Goal: Task Accomplishment & Management: Manage account settings

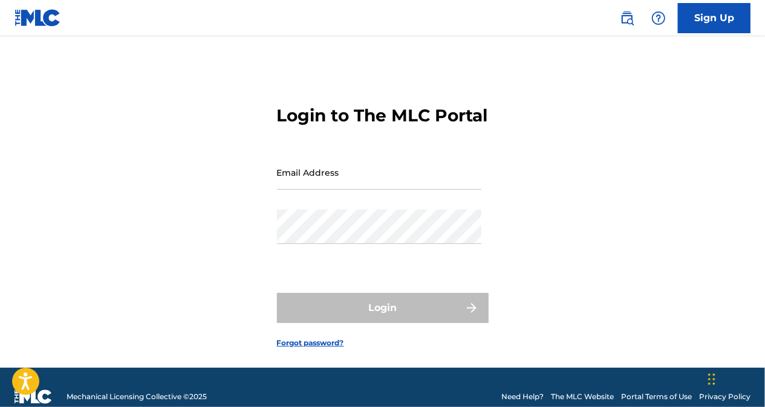
click at [412, 190] on input "Email Address" at bounding box center [379, 172] width 204 height 34
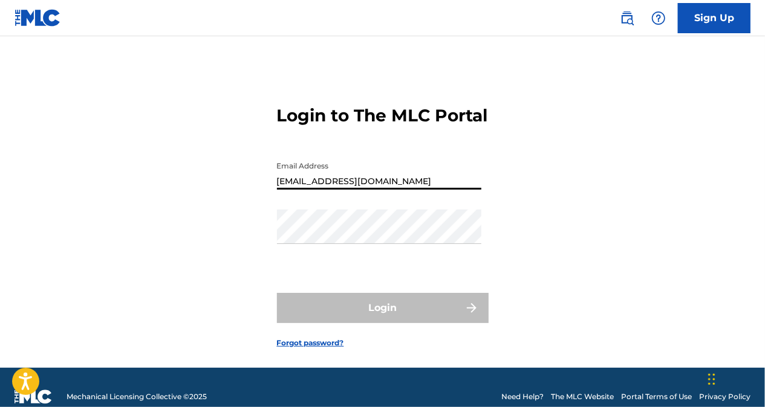
type input "[EMAIL_ADDRESS][DOMAIN_NAME]"
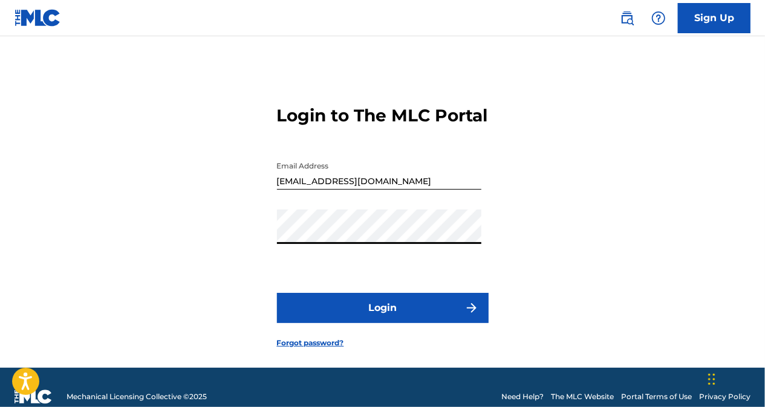
click at [401, 323] on button "Login" at bounding box center [383, 308] width 212 height 30
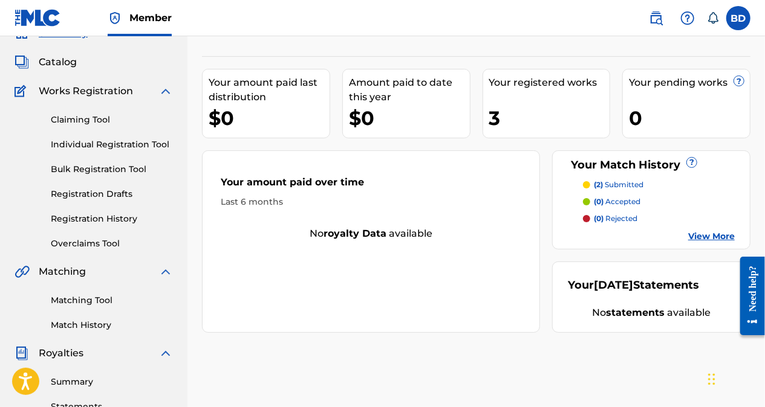
scroll to position [57, 0]
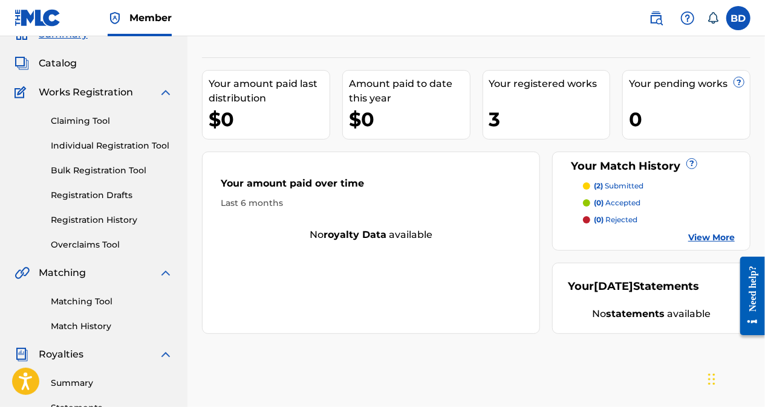
click at [717, 238] on link "View More" at bounding box center [711, 238] width 47 height 13
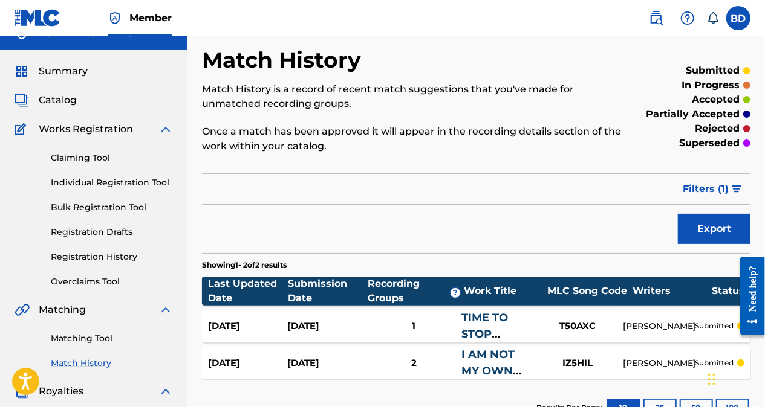
scroll to position [19, 0]
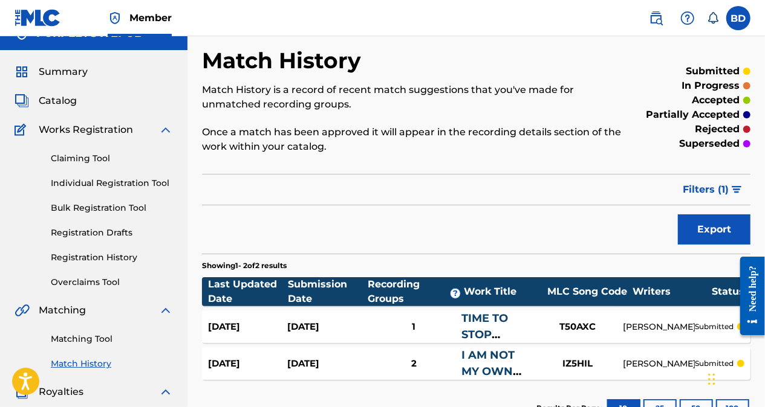
click at [110, 261] on link "Registration History" at bounding box center [112, 257] width 122 height 13
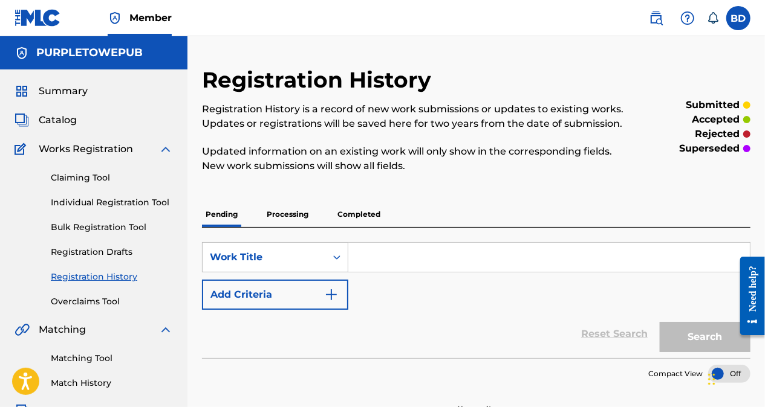
click at [741, 22] on label at bounding box center [738, 18] width 24 height 24
click at [738, 18] on input "BD [PERSON_NAME] [EMAIL_ADDRESS][DOMAIN_NAME] Notification Preferences Profile …" at bounding box center [738, 18] width 0 height 0
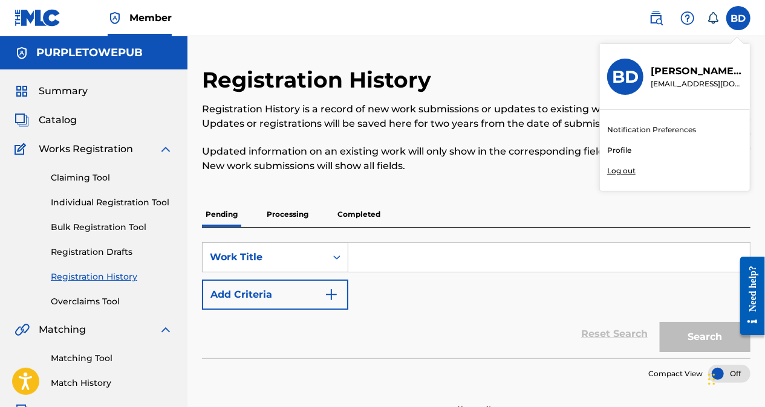
click at [629, 172] on div "Member BD BD [PERSON_NAME] [PERSON_NAME][EMAIL_ADDRESS][DOMAIN_NAME] Notificati…" at bounding box center [382, 375] width 765 height 750
